Goal: Task Accomplishment & Management: Manage account settings

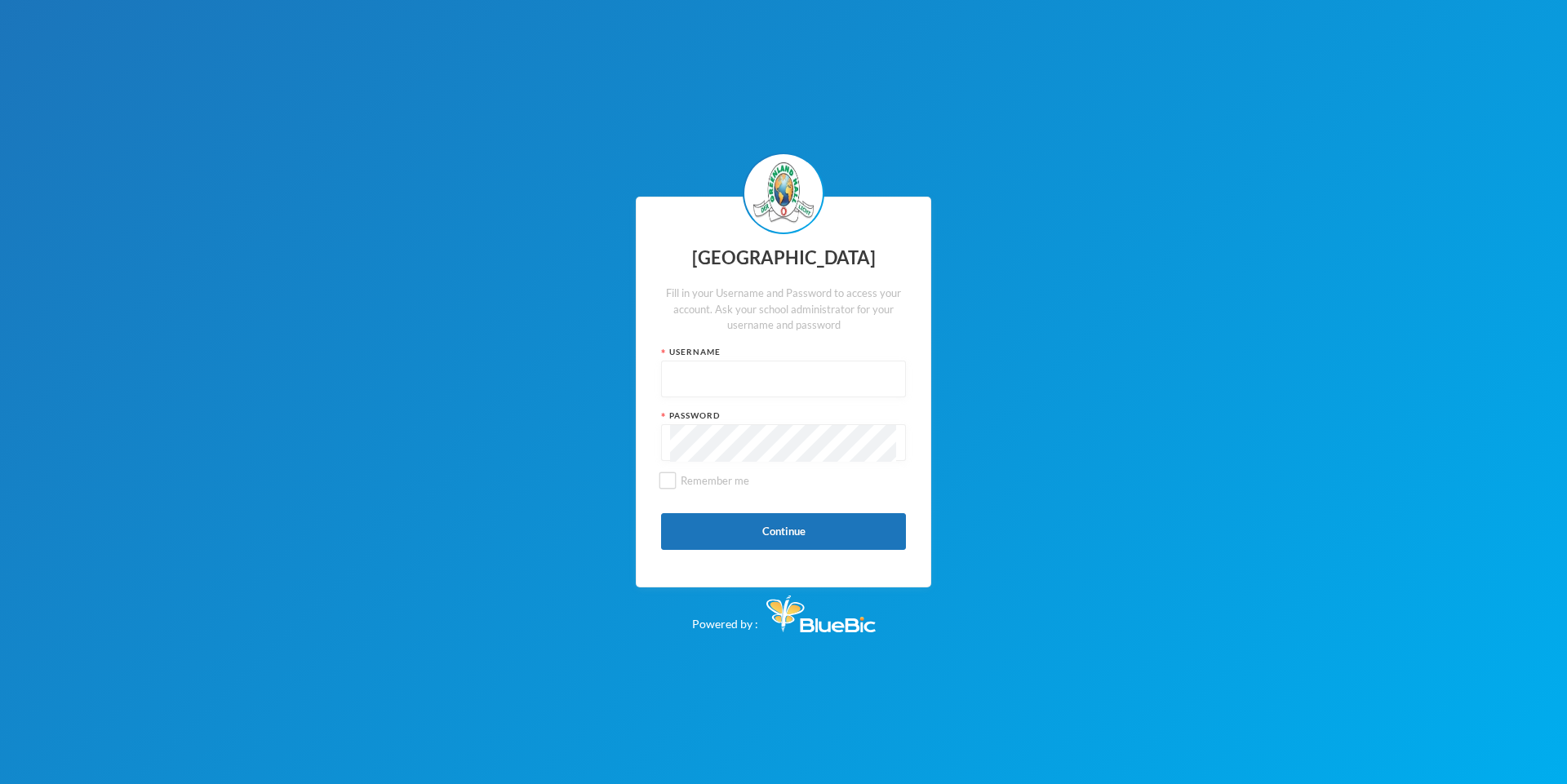
click at [792, 383] on input "text" at bounding box center [783, 379] width 227 height 36
type input "glh25cs25"
click at [863, 527] on button "Continue" at bounding box center [784, 531] width 245 height 36
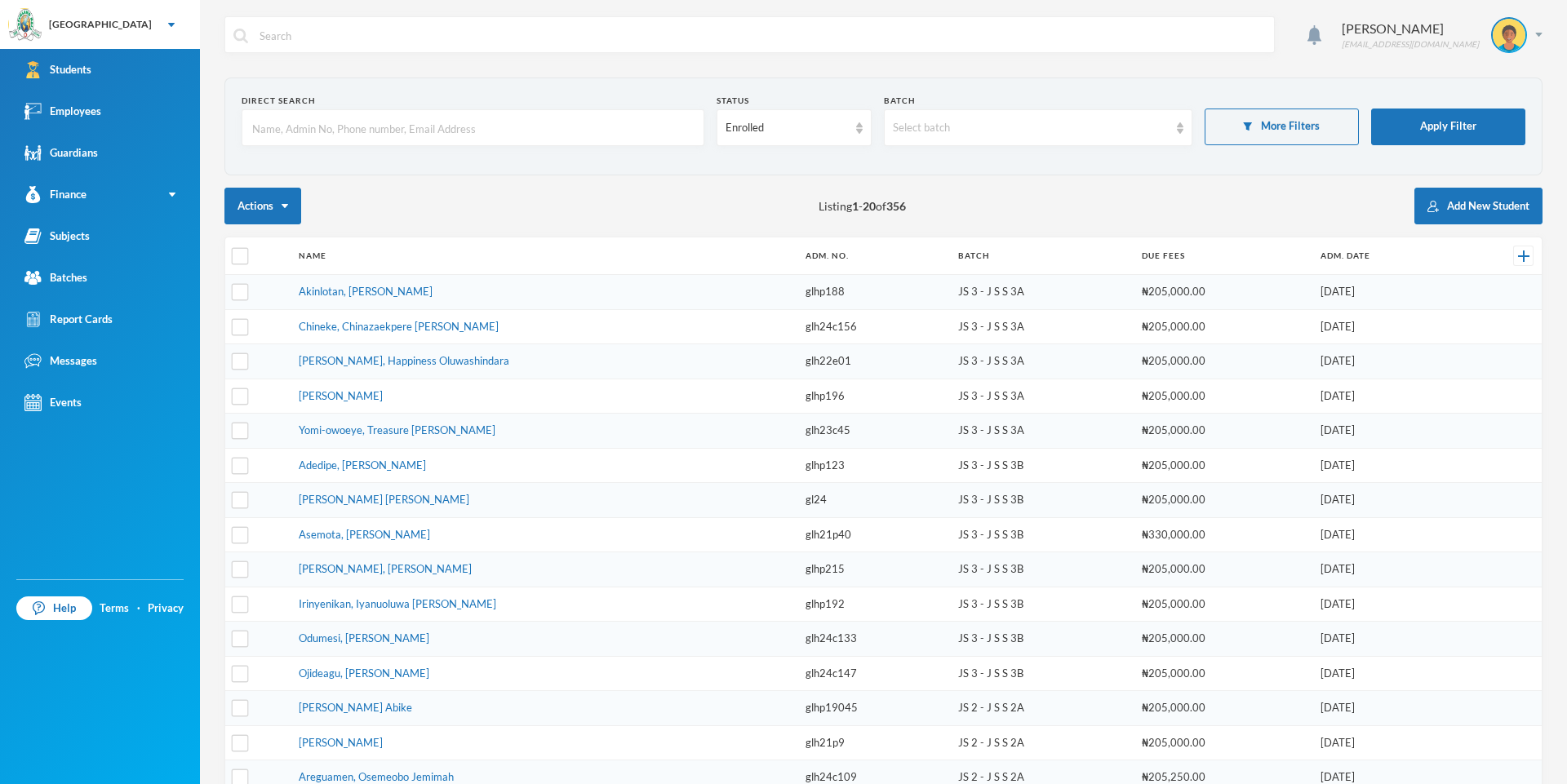
checkbox input "false"
click at [63, 103] on div "Employees" at bounding box center [63, 111] width 76 height 17
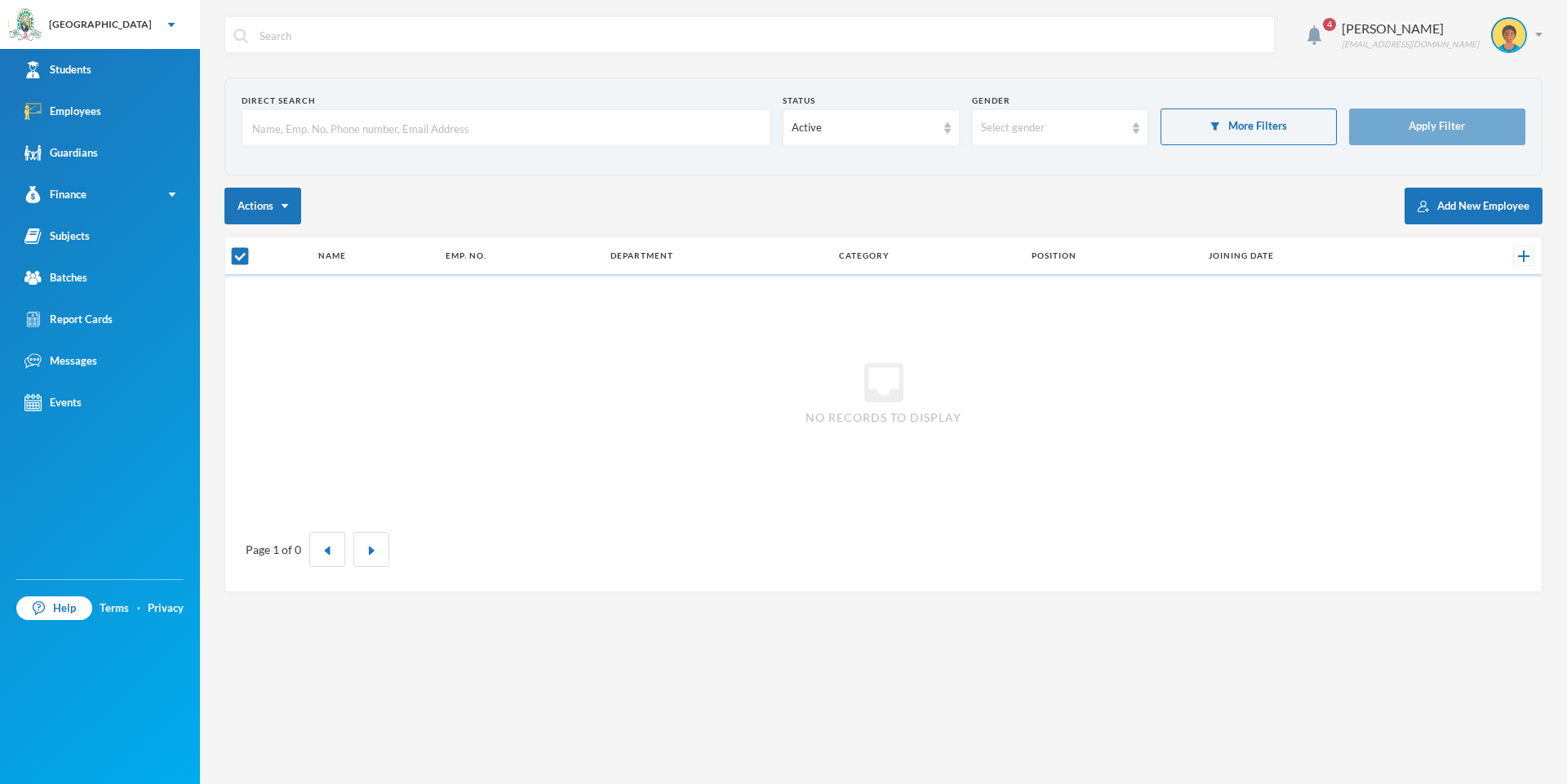
click at [482, 128] on input "text" at bounding box center [505, 128] width 511 height 36
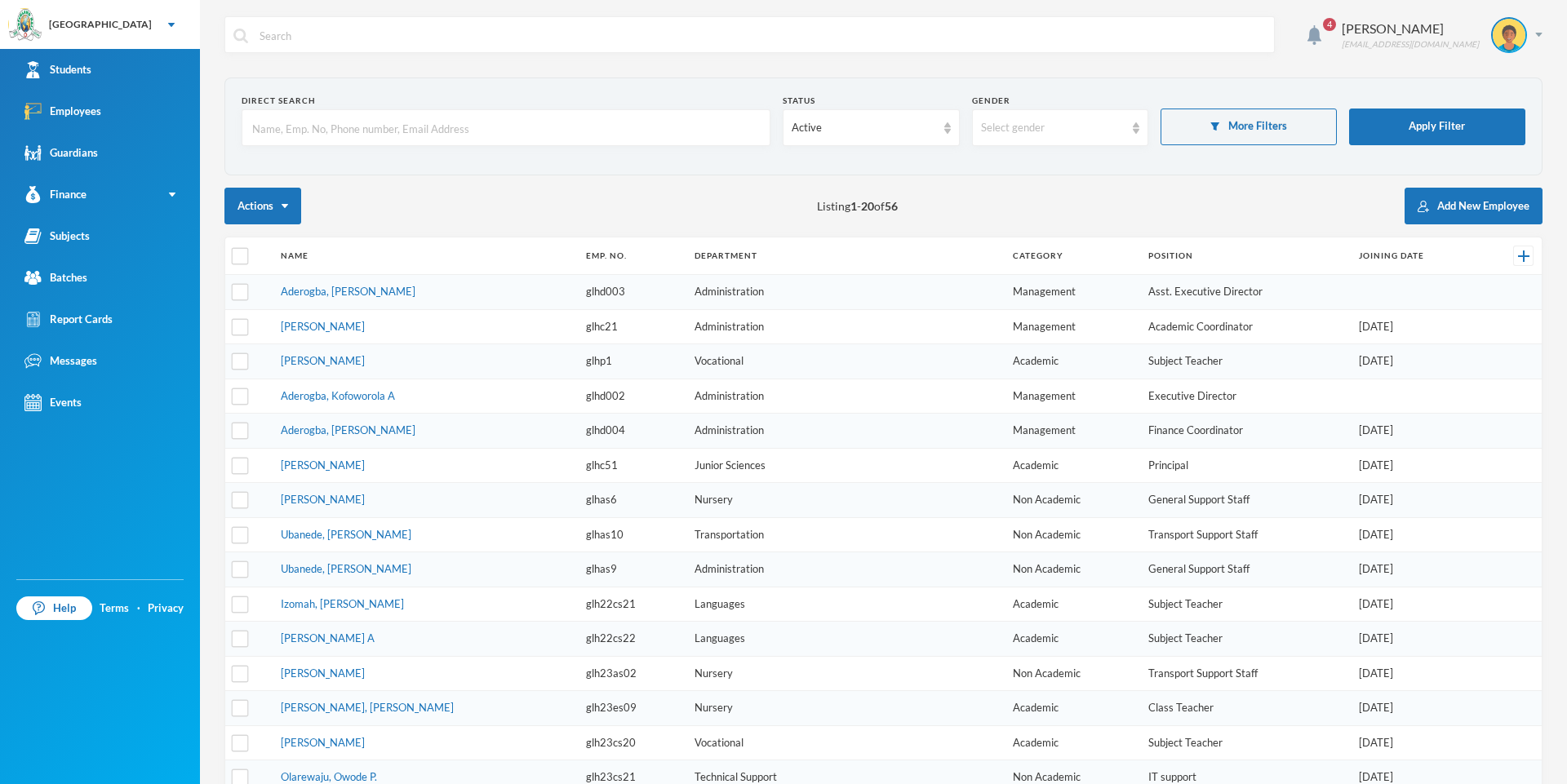
checkbox input "false"
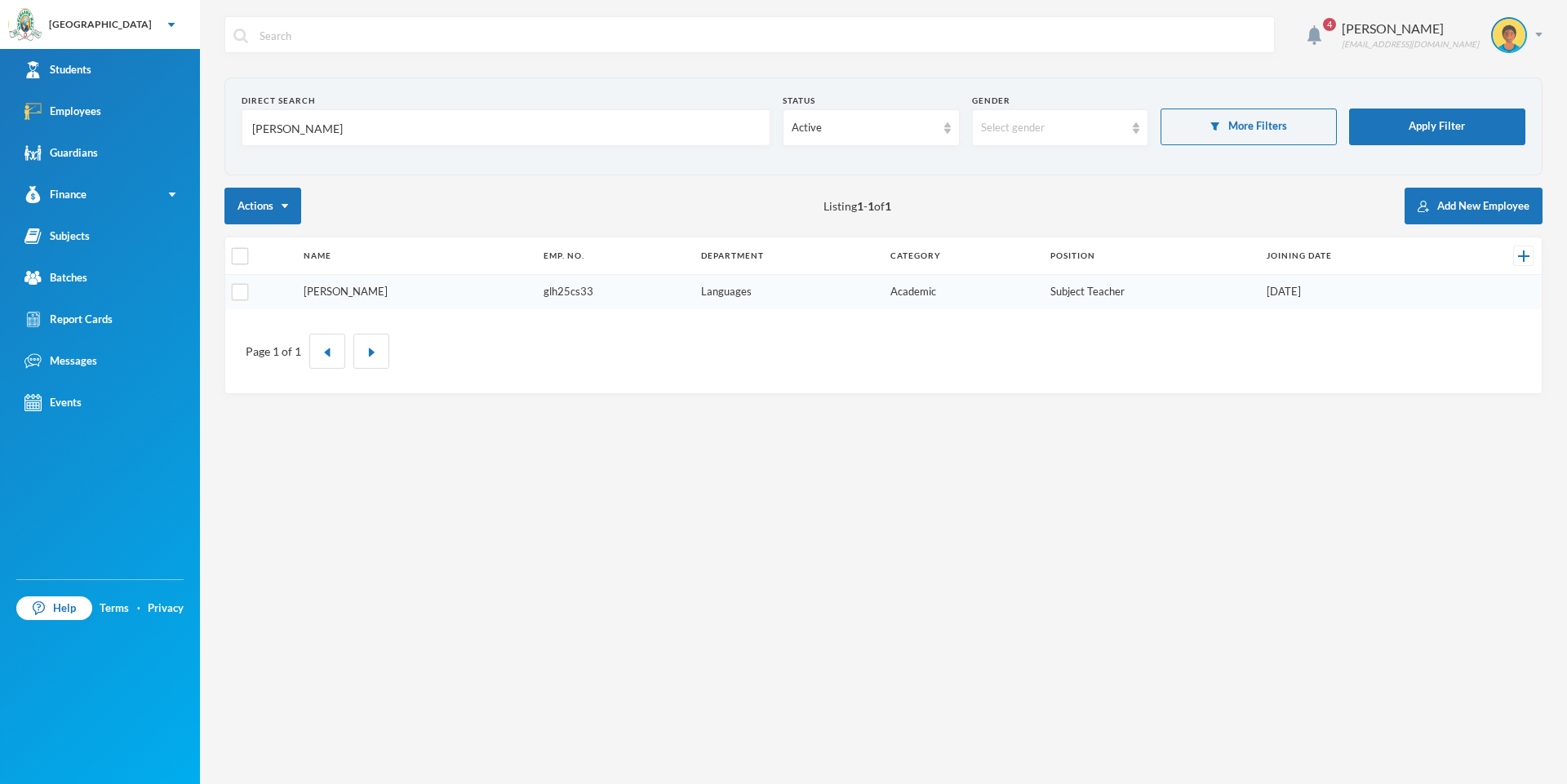
type input "[PERSON_NAME]"
click at [350, 292] on link "[PERSON_NAME]" at bounding box center [346, 291] width 84 height 13
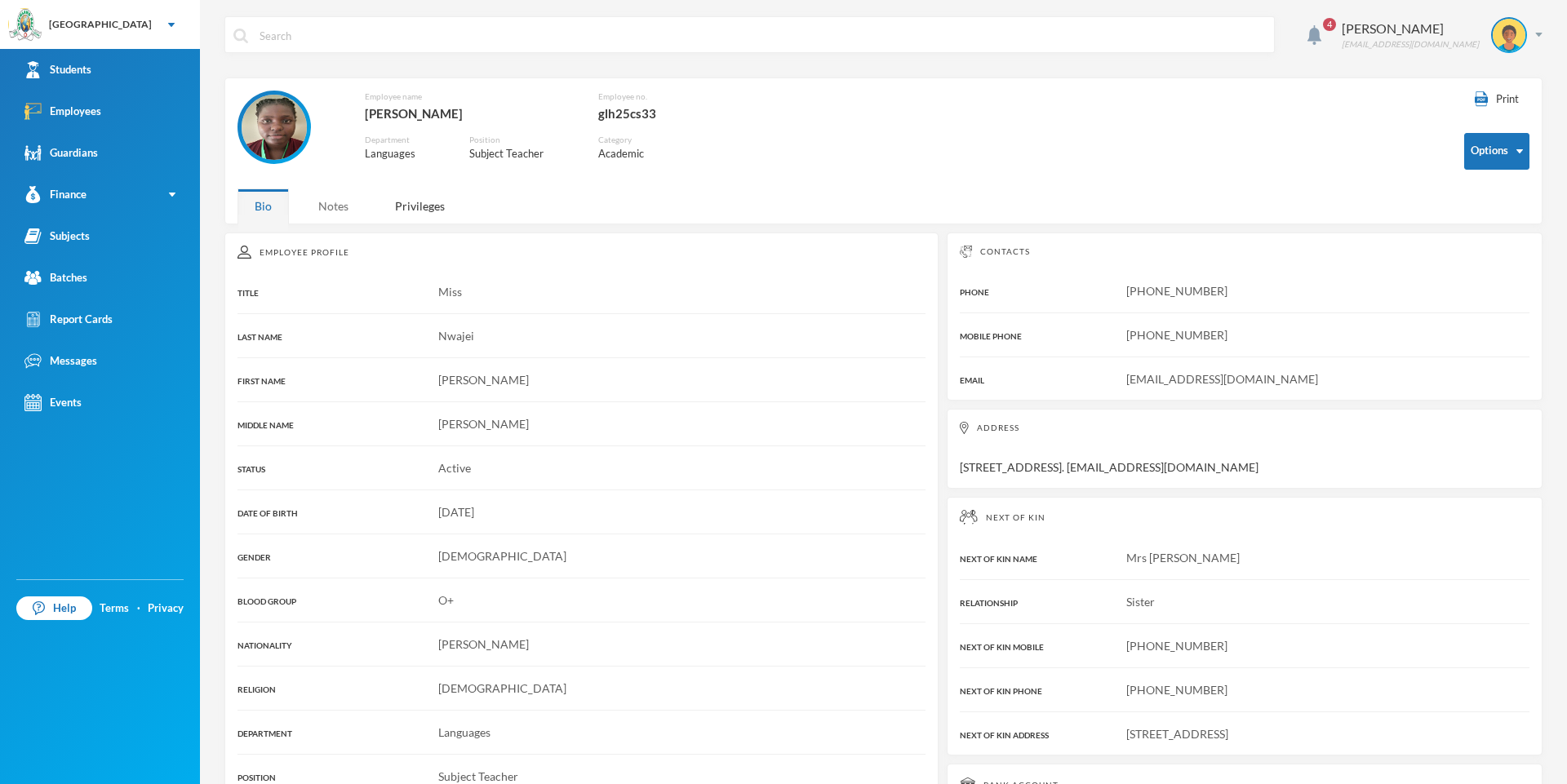
click at [335, 210] on div "Notes" at bounding box center [333, 206] width 65 height 36
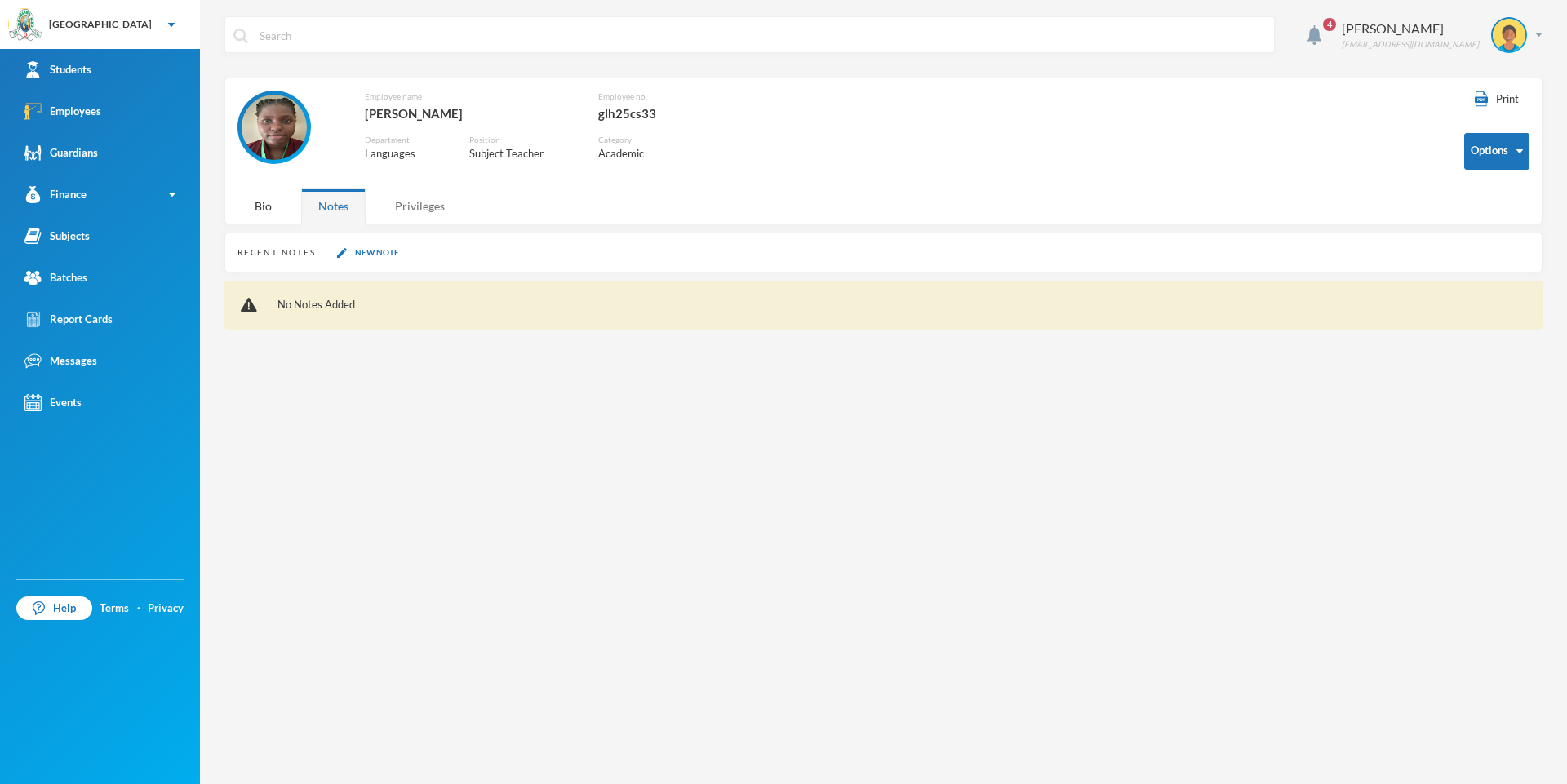
click at [402, 201] on div "Privileges" at bounding box center [419, 206] width 84 height 36
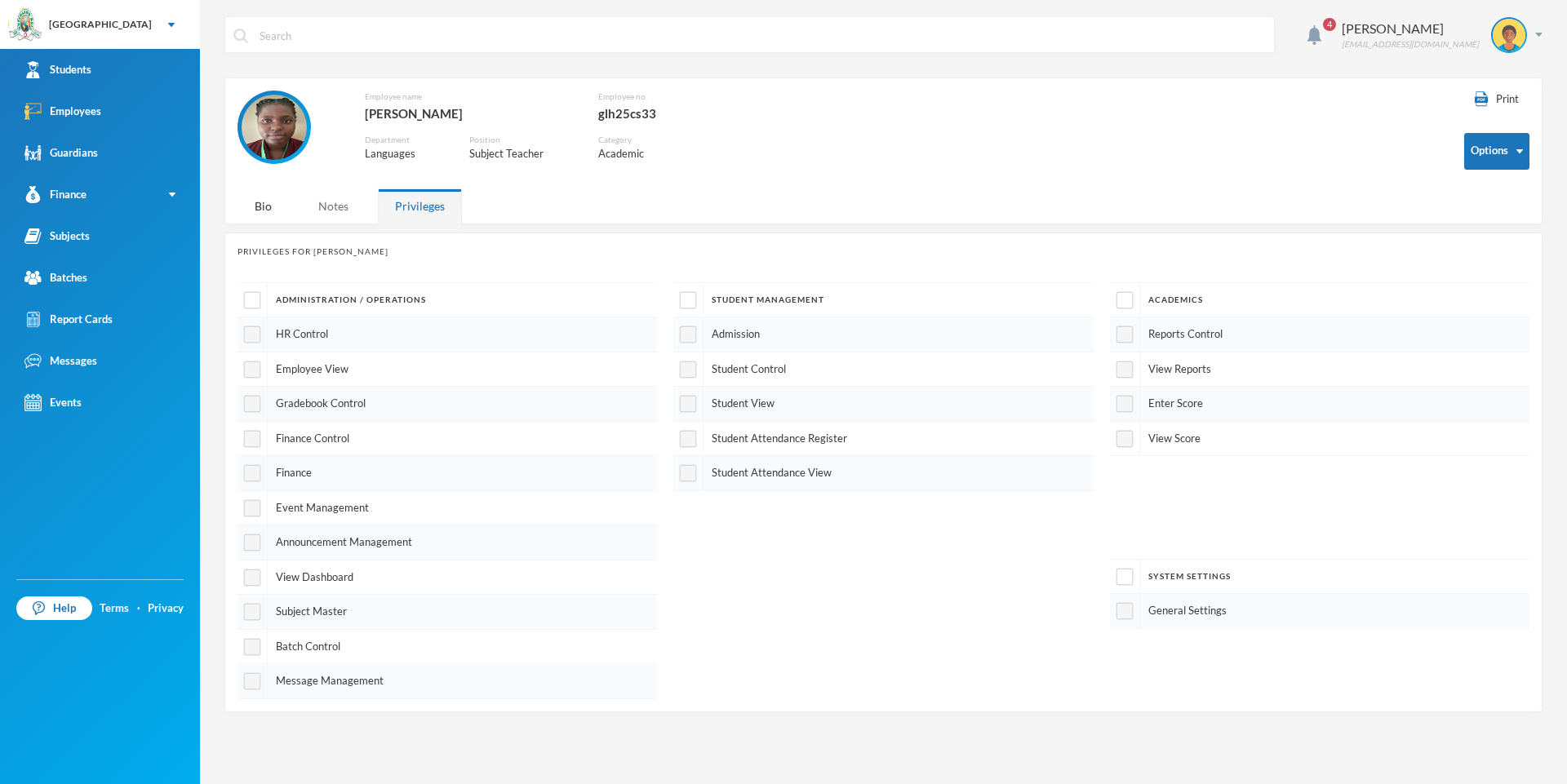
click at [323, 201] on div "Notes" at bounding box center [333, 206] width 65 height 36
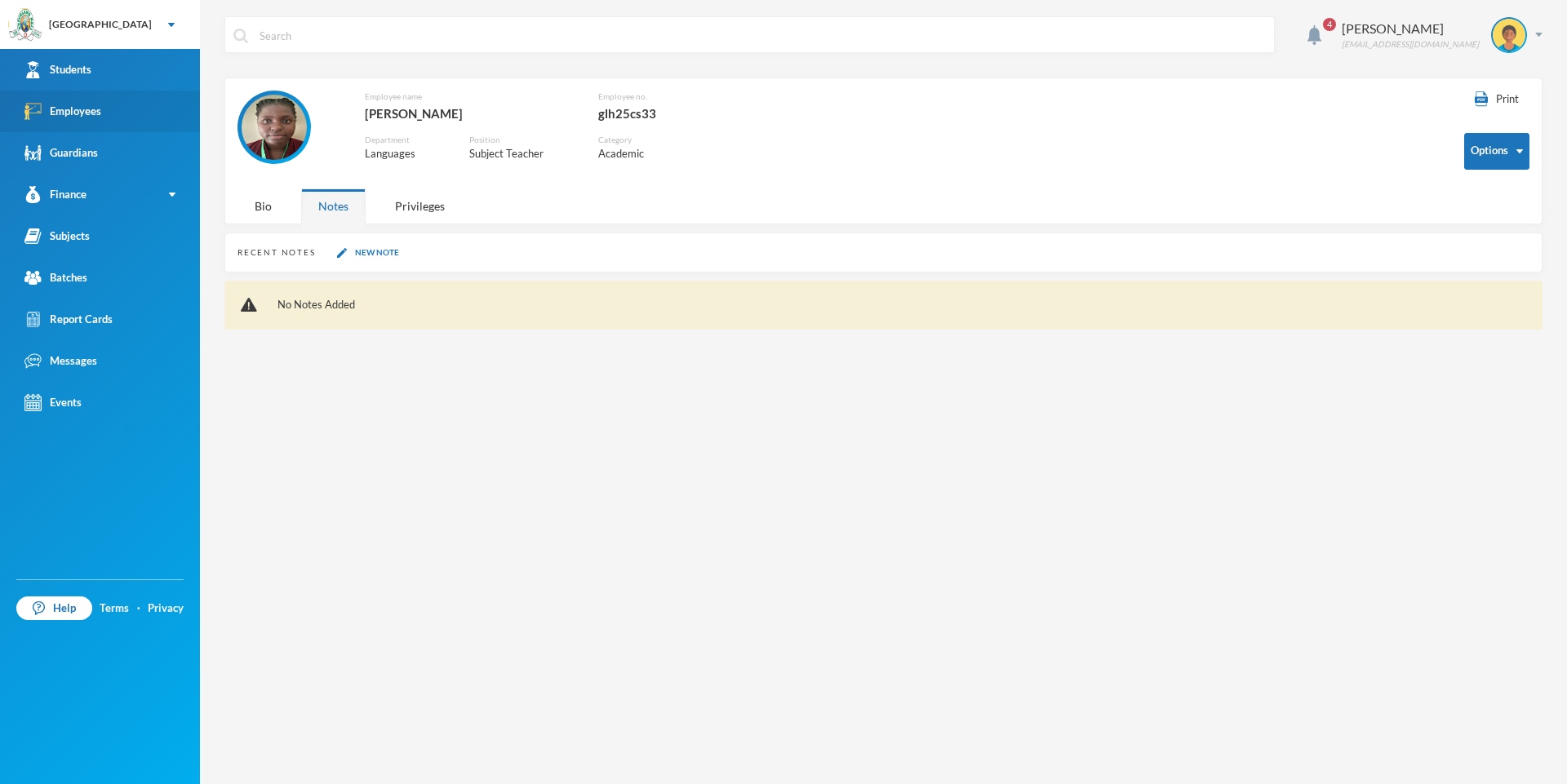
click at [101, 106] on link "Employees" at bounding box center [99, 111] width 200 height 42
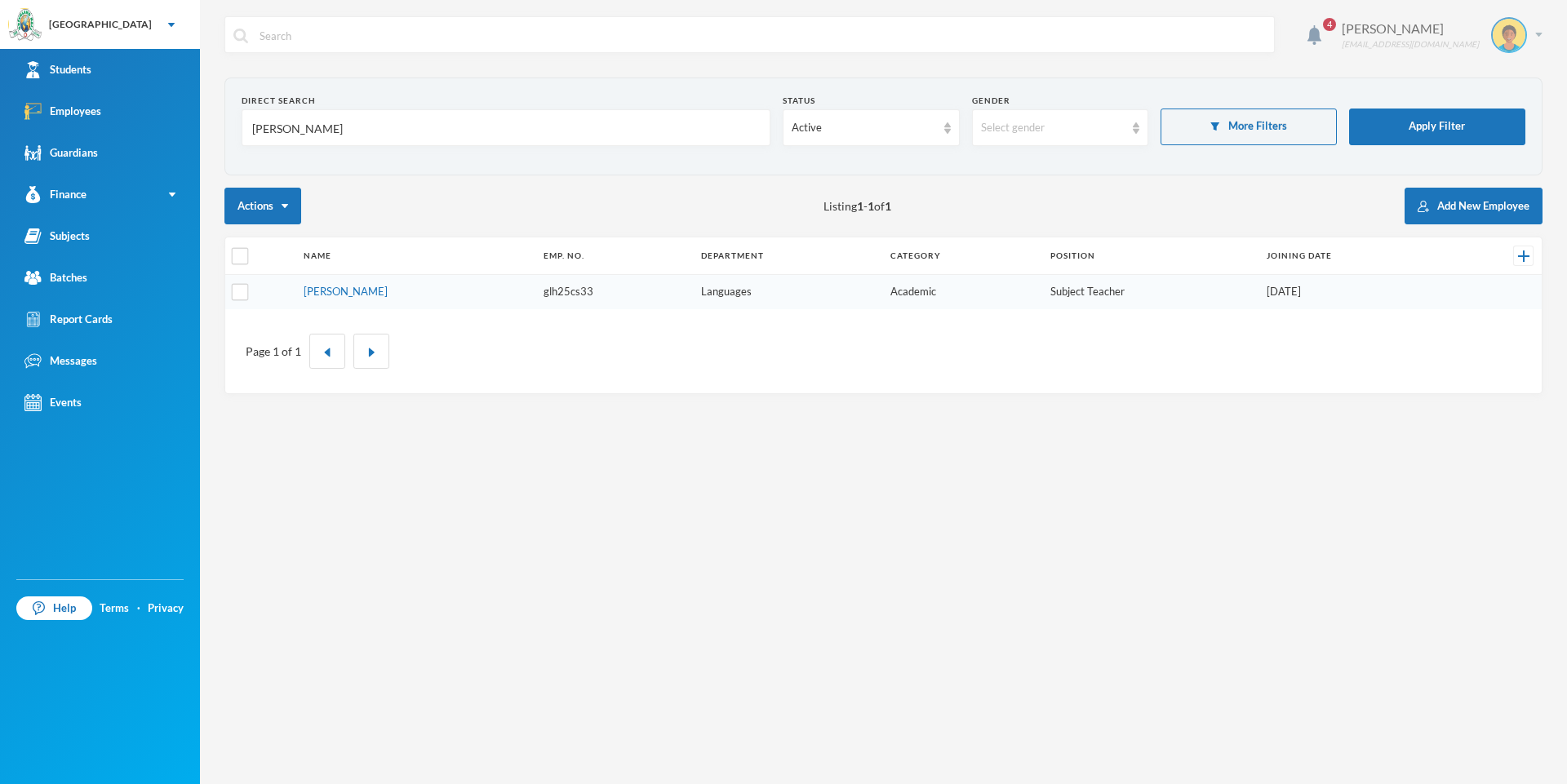
click at [1536, 36] on div "Orija Olakunle [EMAIL_ADDRESS][DOMAIN_NAME]" at bounding box center [1436, 35] width 213 height 36
click at [1483, 122] on button "Logout" at bounding box center [1498, 119] width 74 height 25
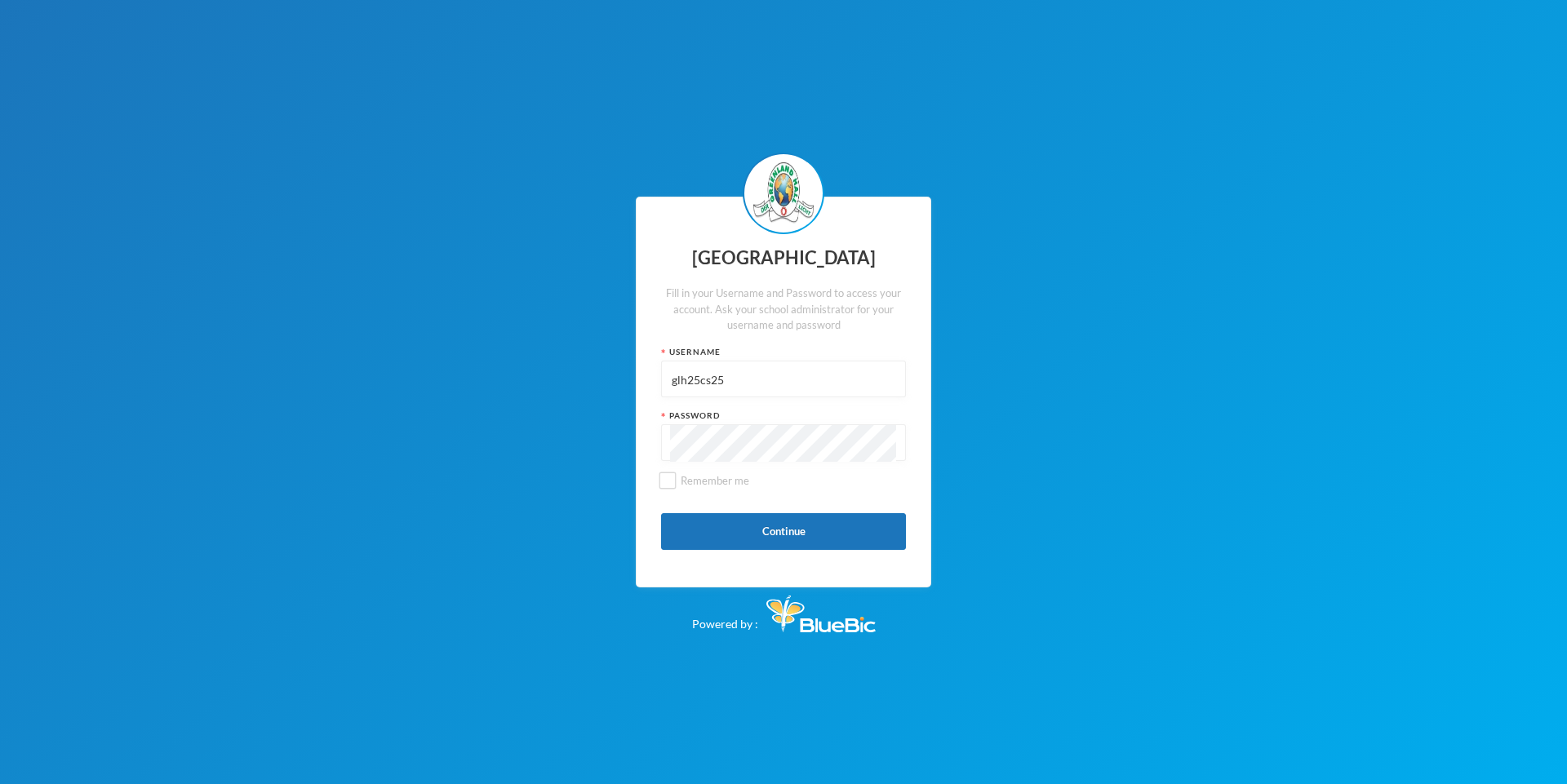
click at [747, 374] on input "glh25cs25" at bounding box center [783, 379] width 227 height 36
type input "g"
